Goal: Task Accomplishment & Management: Manage account settings

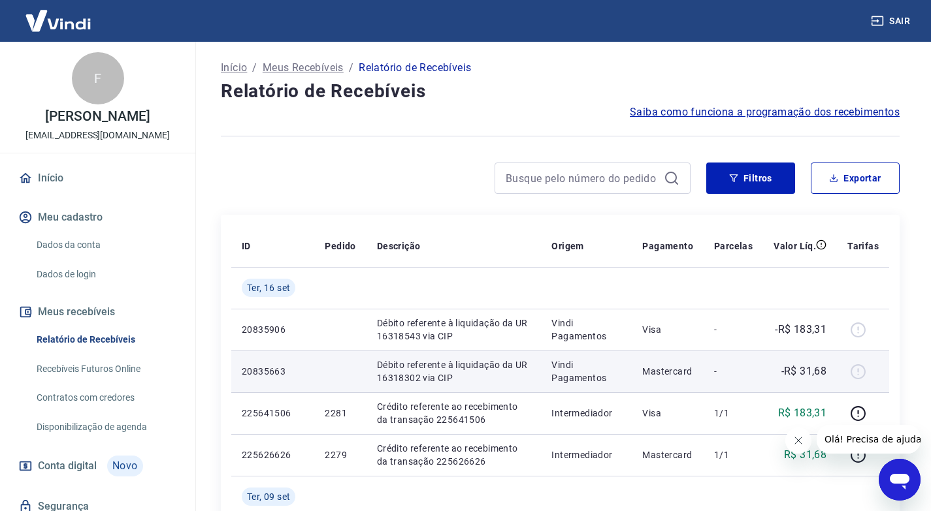
scroll to position [65, 0]
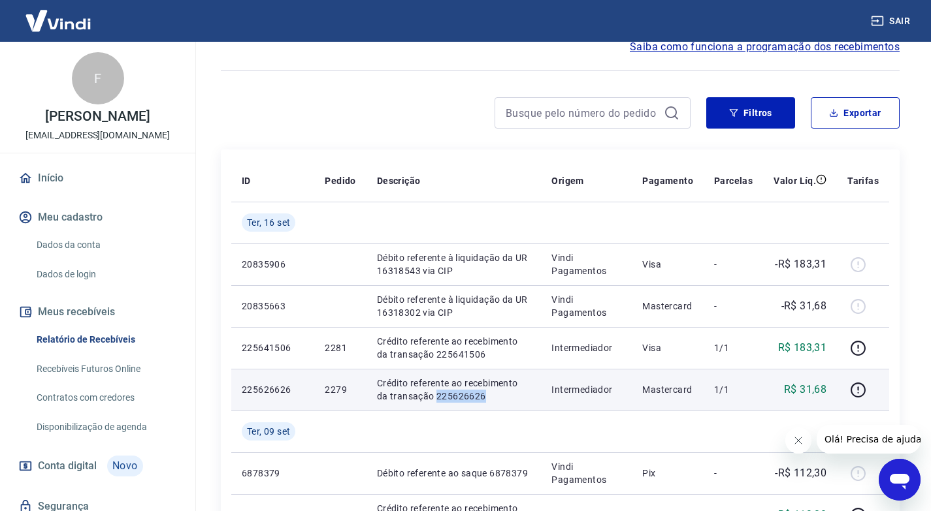
drag, startPoint x: 475, startPoint y: 396, endPoint x: 423, endPoint y: 397, distance: 52.3
click at [423, 397] on p "Crédito referente ao recebimento da transação 225626626" at bounding box center [454, 390] width 154 height 26
copy p "225626626"
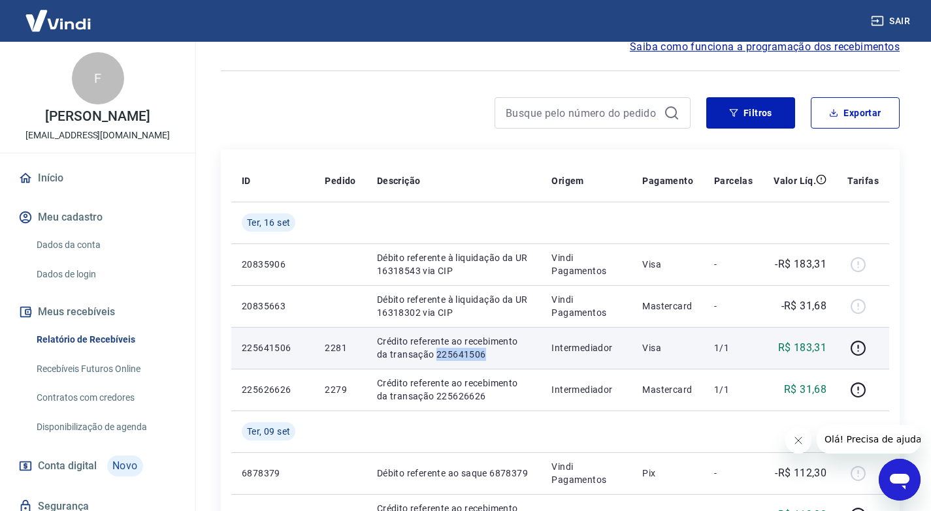
drag, startPoint x: 494, startPoint y: 358, endPoint x: 421, endPoint y: 357, distance: 72.5
click at [421, 357] on p "Crédito referente ao recebimento da transação 225641506" at bounding box center [454, 348] width 154 height 26
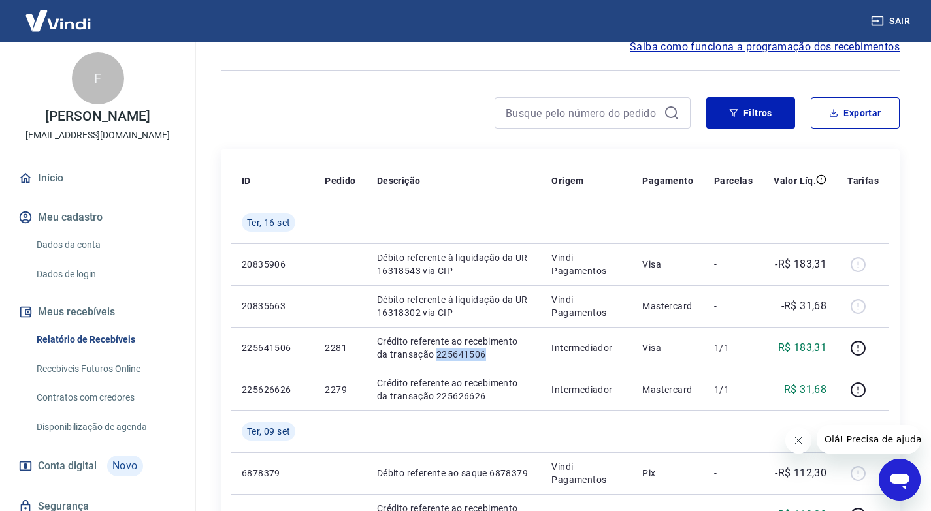
copy p "225641506"
